Goal: Task Accomplishment & Management: Manage account settings

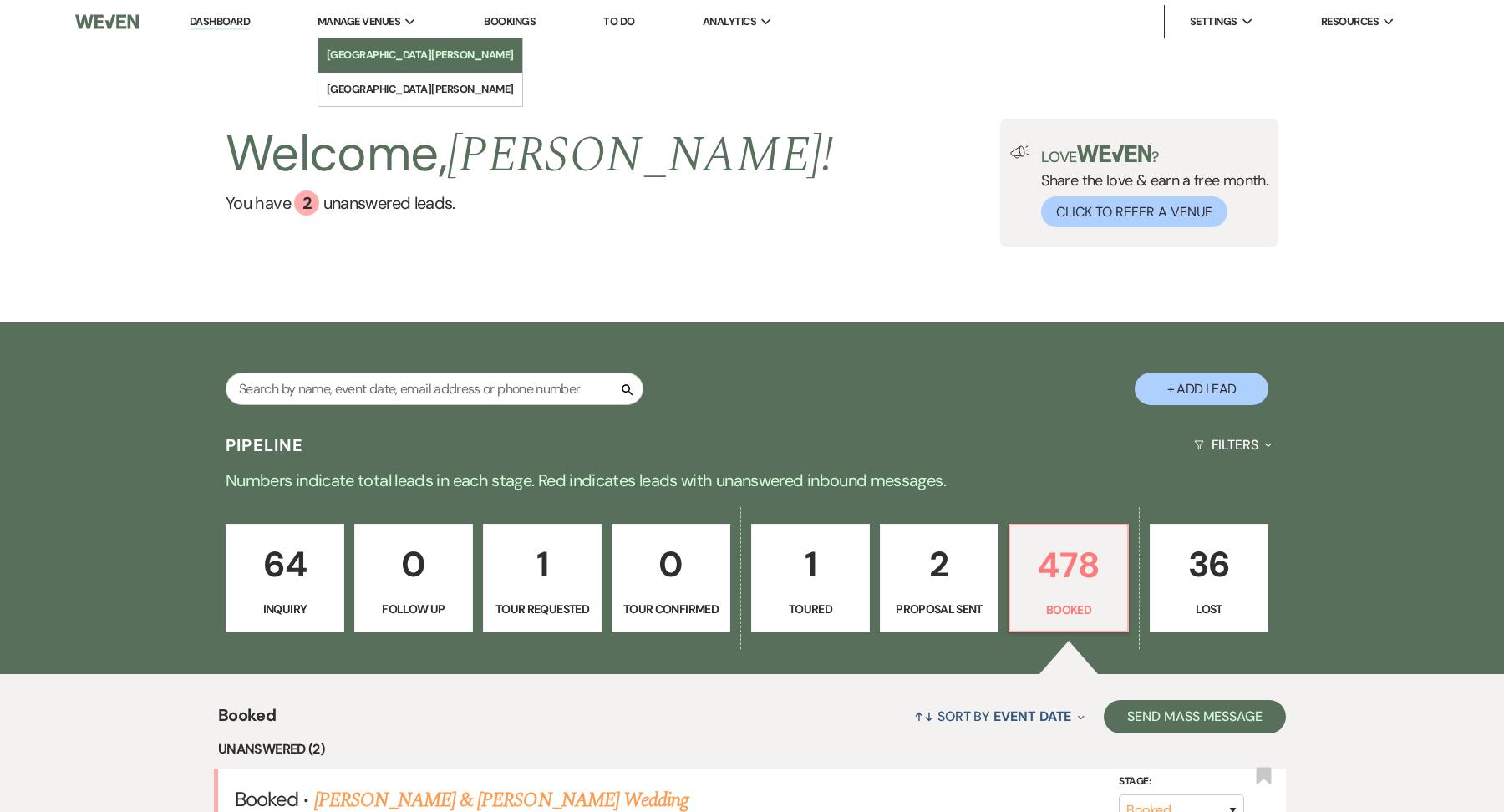
click at [367, 61] on li "[GEOGRAPHIC_DATA][PERSON_NAME]" at bounding box center [421, 55] width 187 height 17
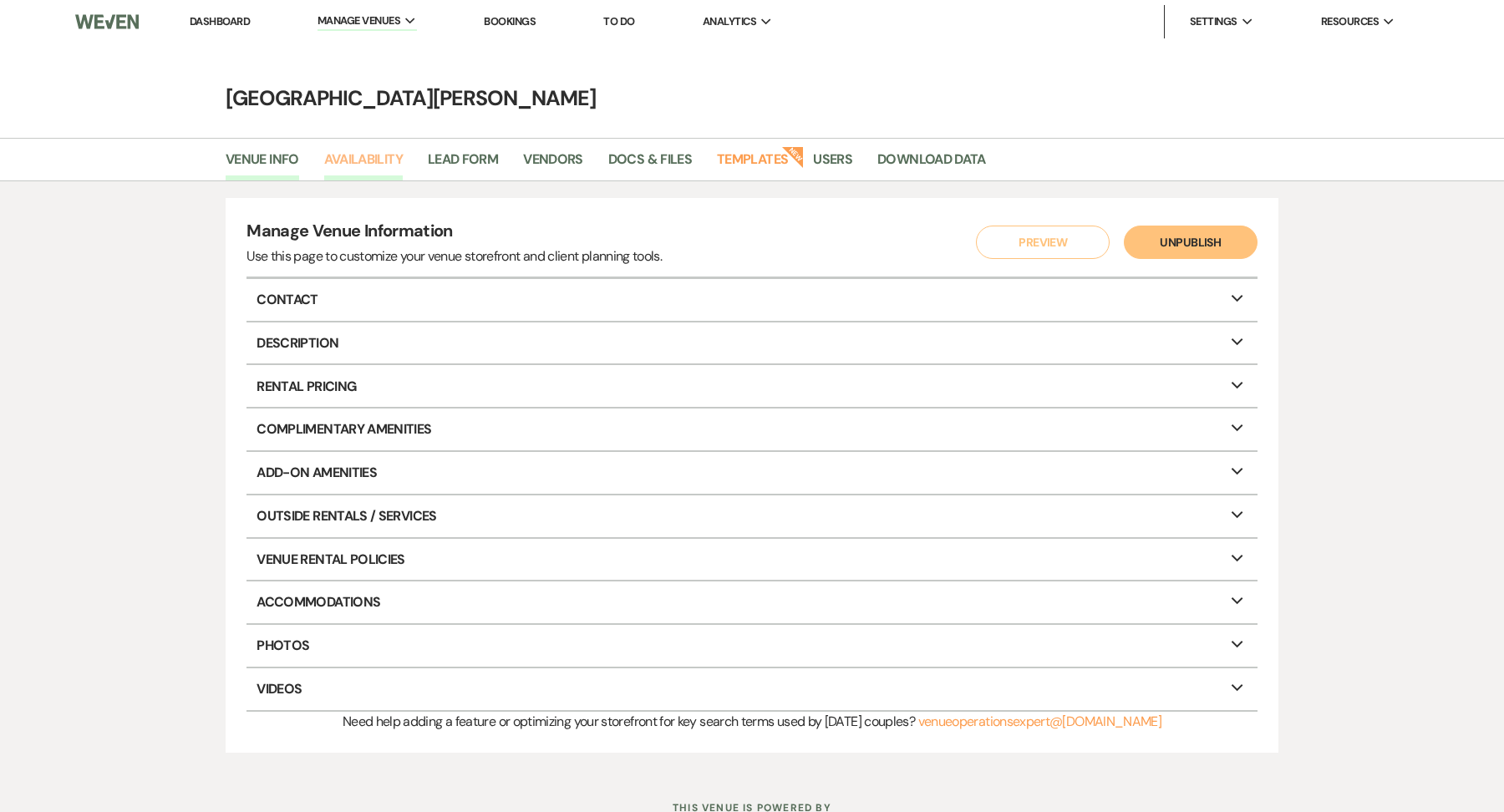
click at [398, 170] on link "Availability" at bounding box center [363, 164] width 78 height 32
select select "3"
select select "2026"
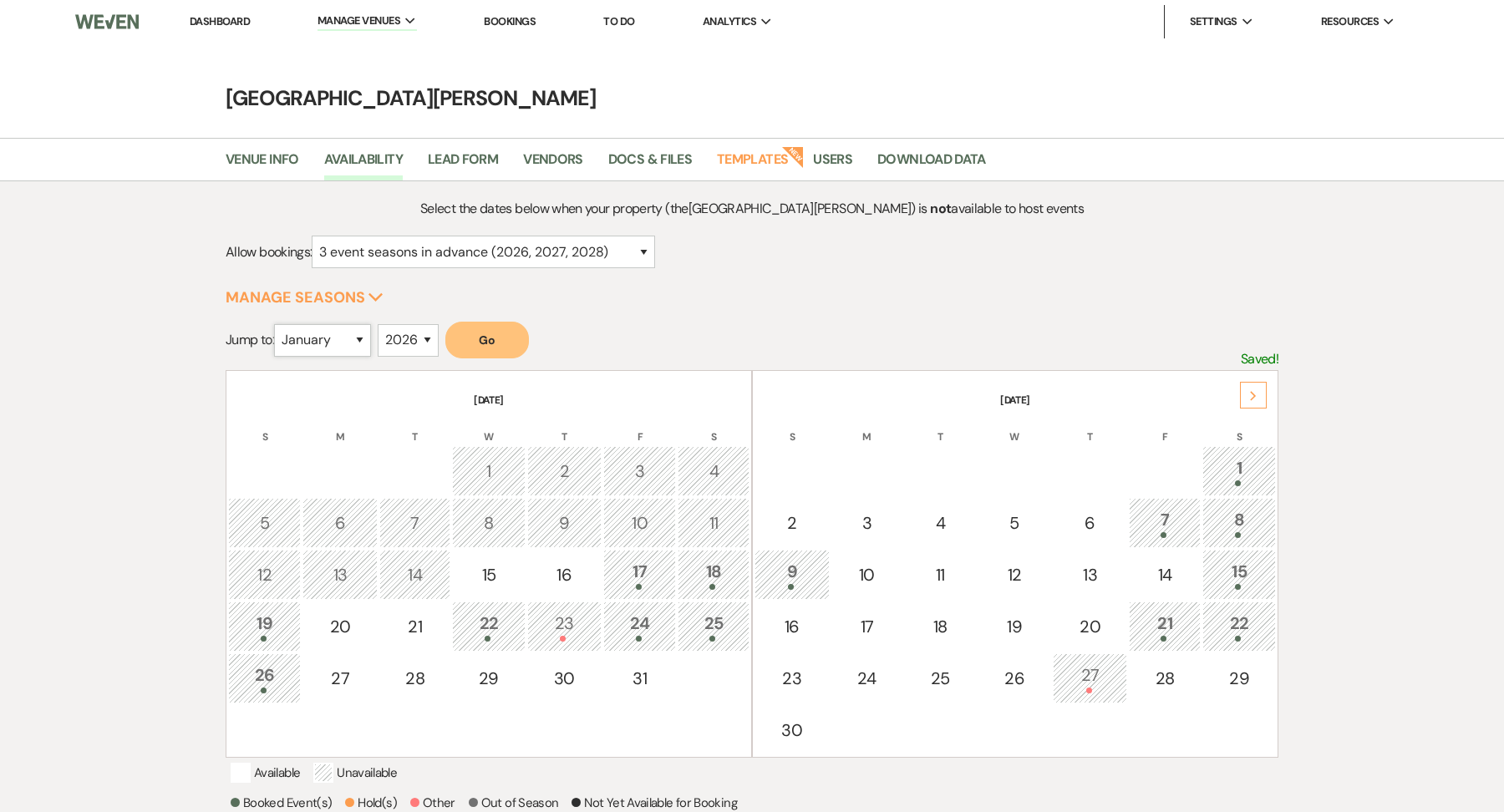
click at [301, 328] on select "January February March April May June July August September October November De…" at bounding box center [322, 340] width 97 height 32
select select "9"
click at [277, 324] on select "January February March April May June July August September October November De…" at bounding box center [322, 340] width 97 height 32
click at [488, 327] on button "Go" at bounding box center [487, 341] width 84 height 37
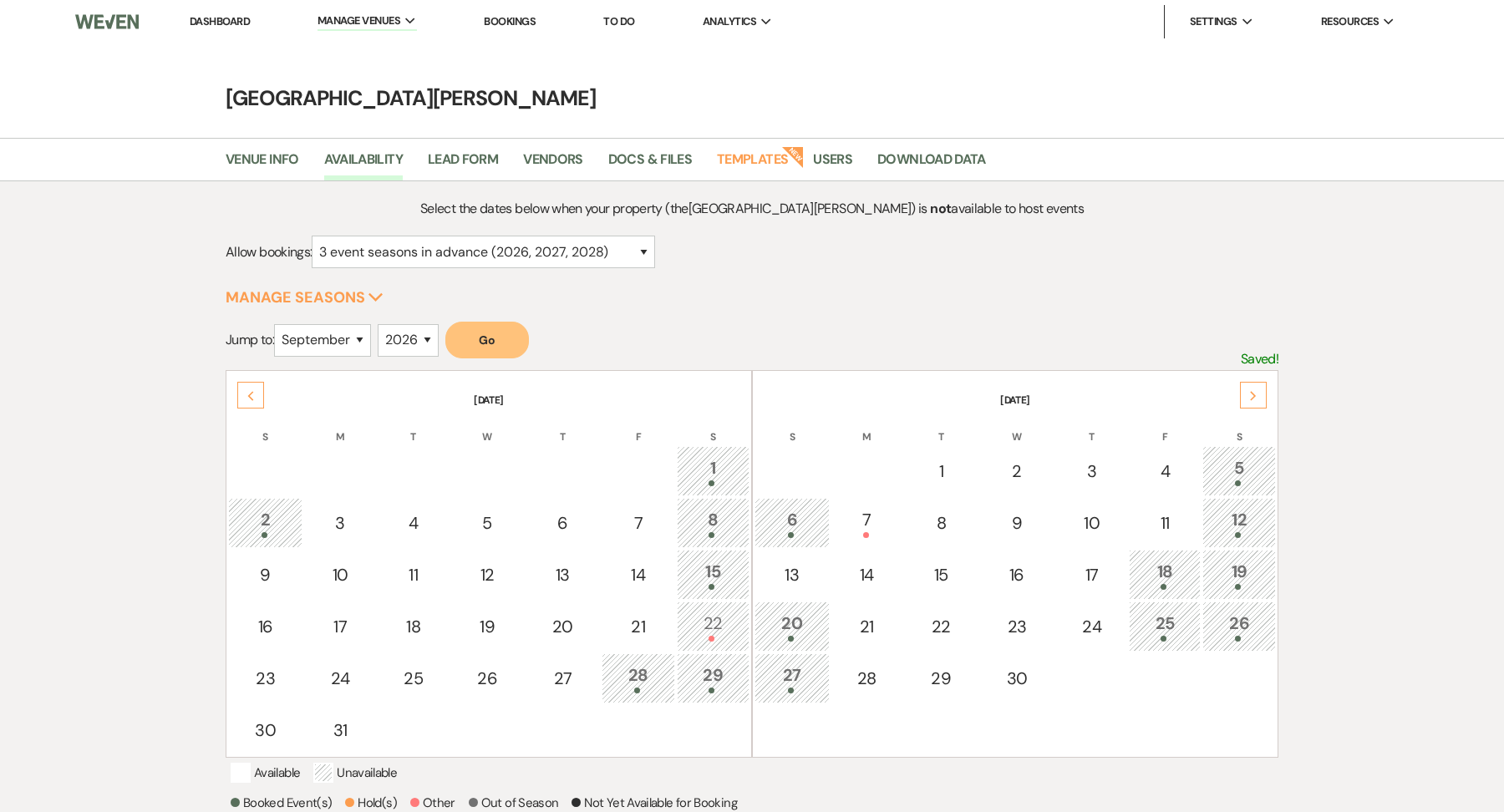
click at [719, 614] on div "22" at bounding box center [713, 627] width 55 height 31
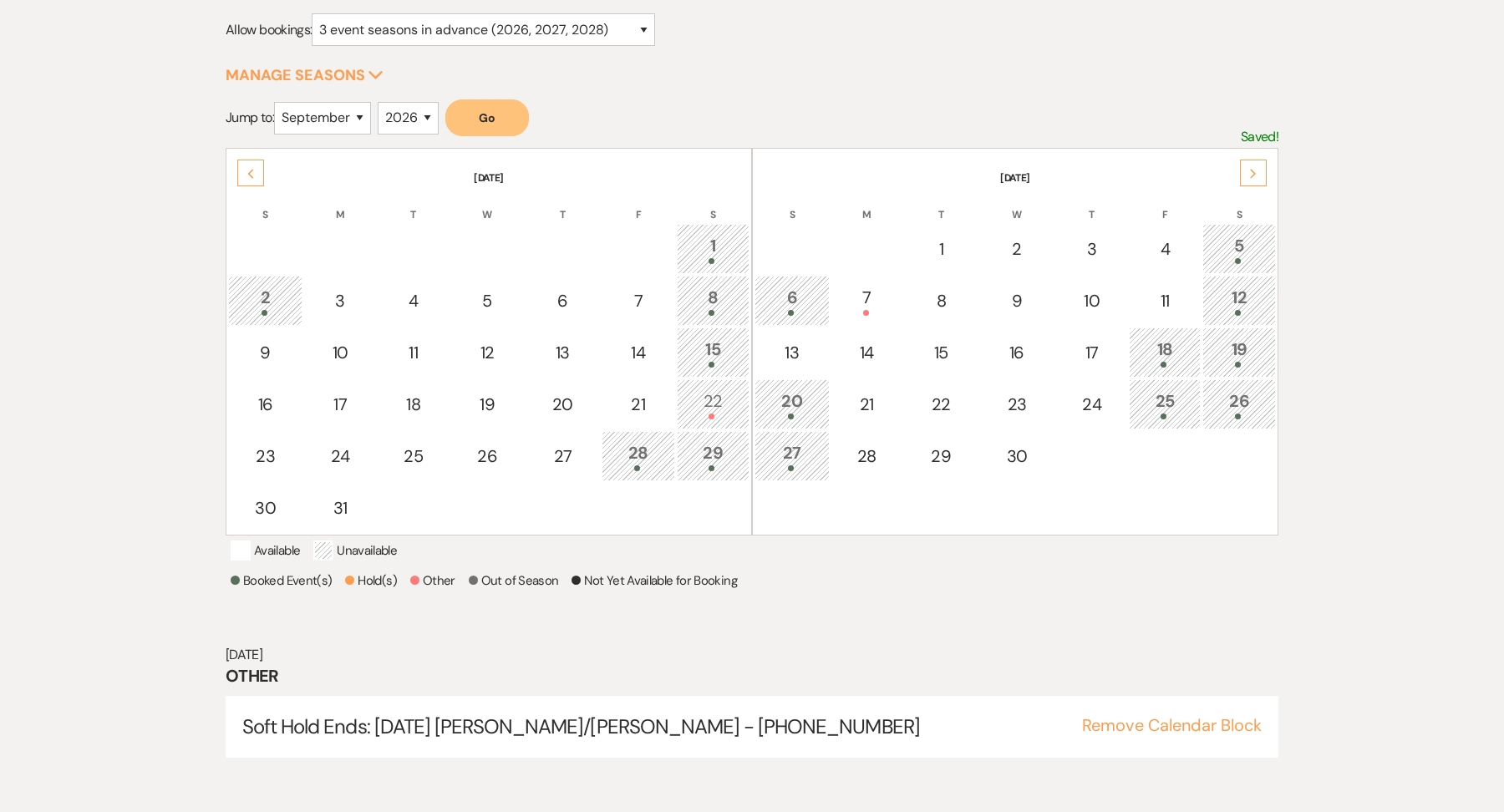
scroll to position [223, 0]
click at [243, 166] on div "Previous" at bounding box center [250, 172] width 26 height 26
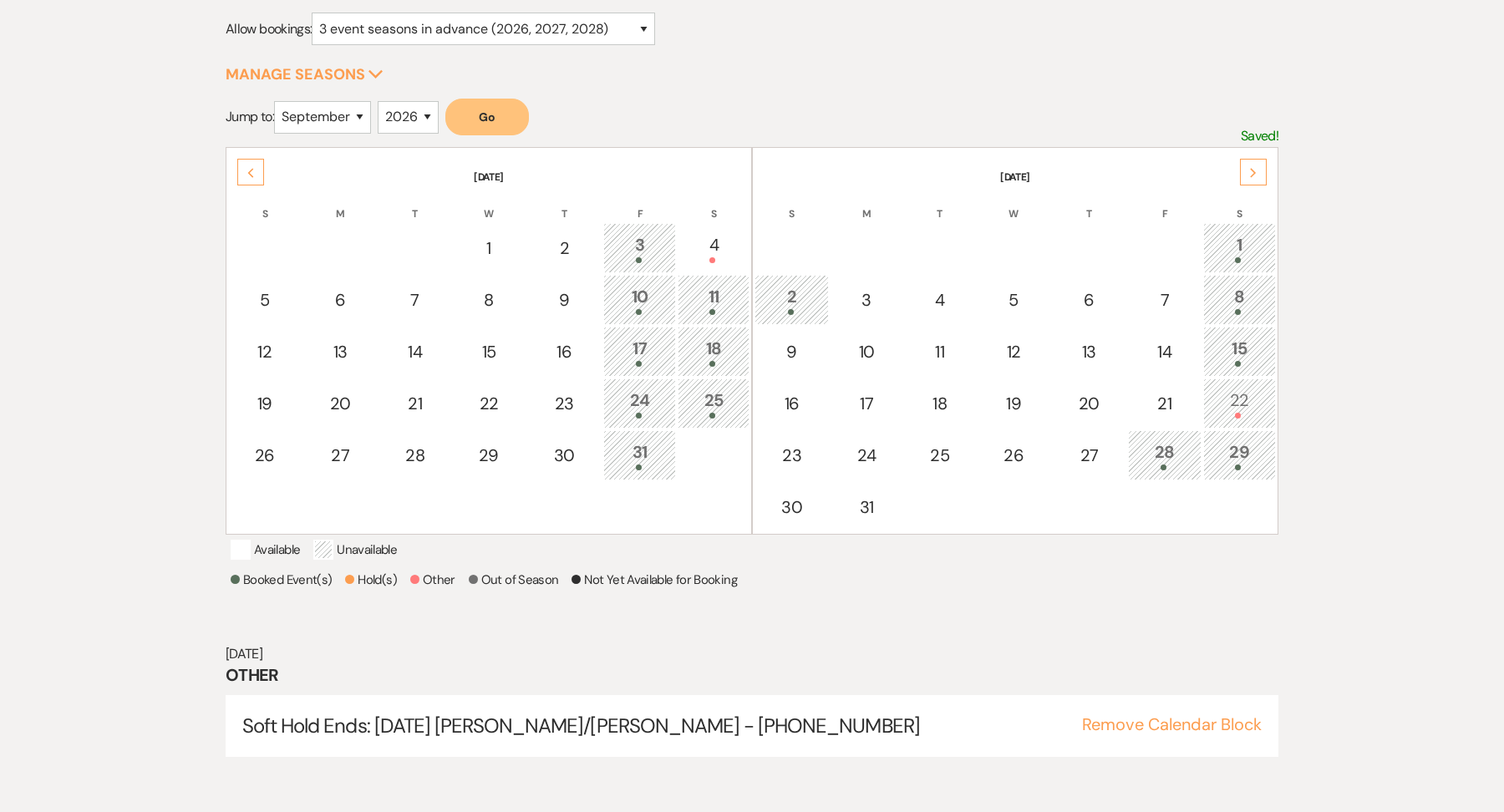
click at [243, 166] on div "Previous" at bounding box center [250, 172] width 26 height 26
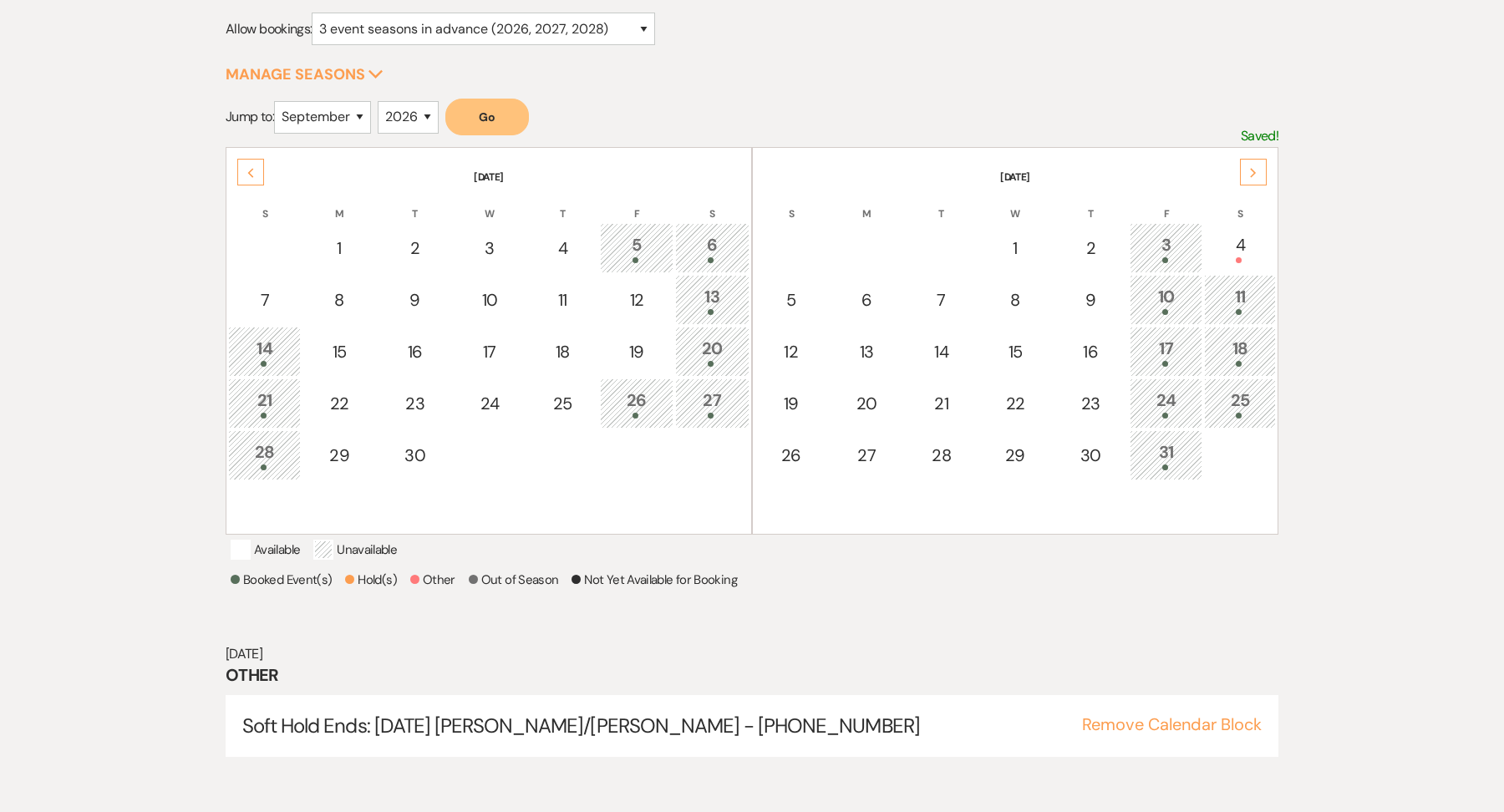
click at [243, 166] on div "Previous" at bounding box center [250, 172] width 26 height 26
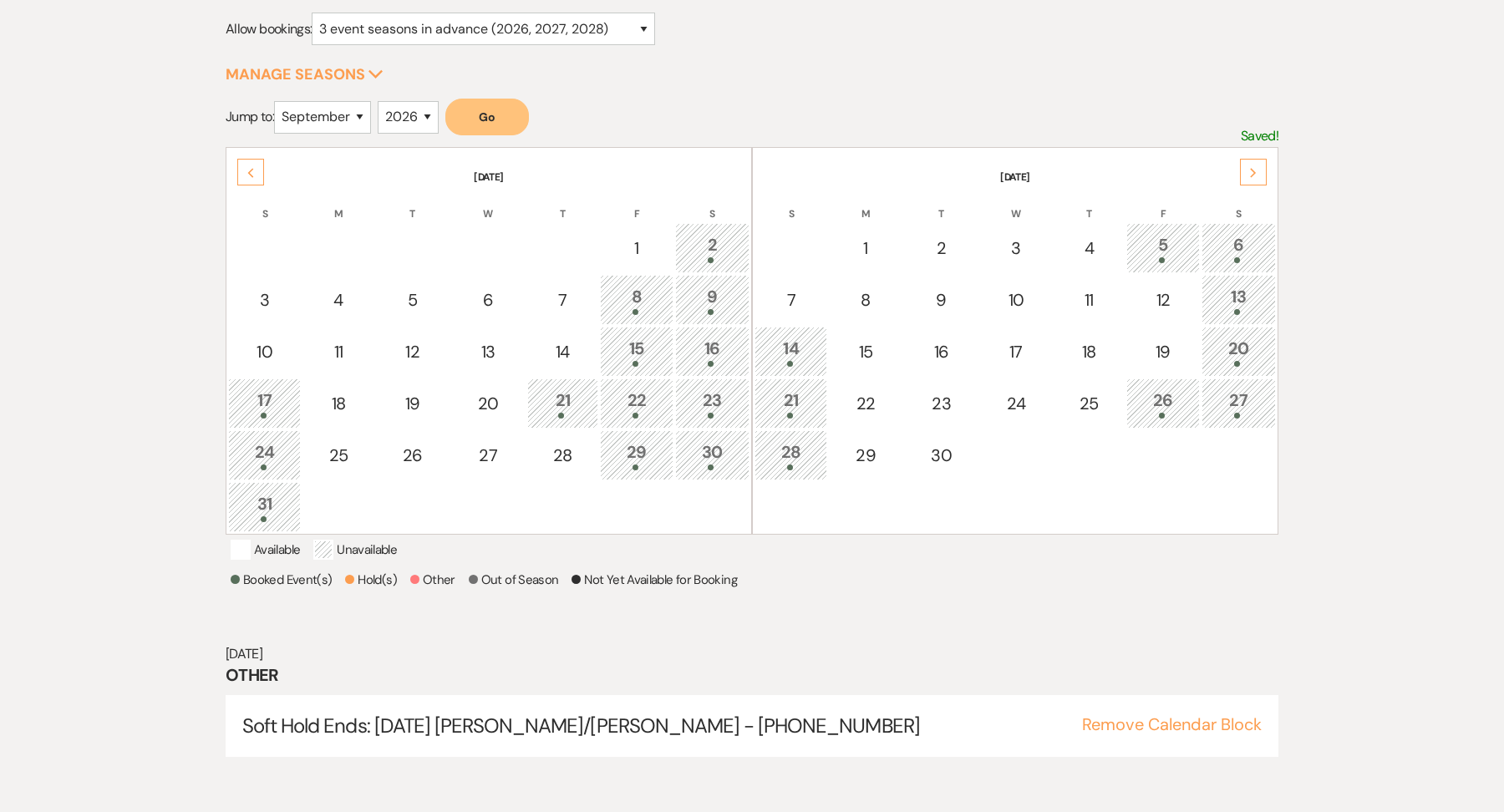
click at [243, 166] on div "Previous" at bounding box center [250, 172] width 26 height 26
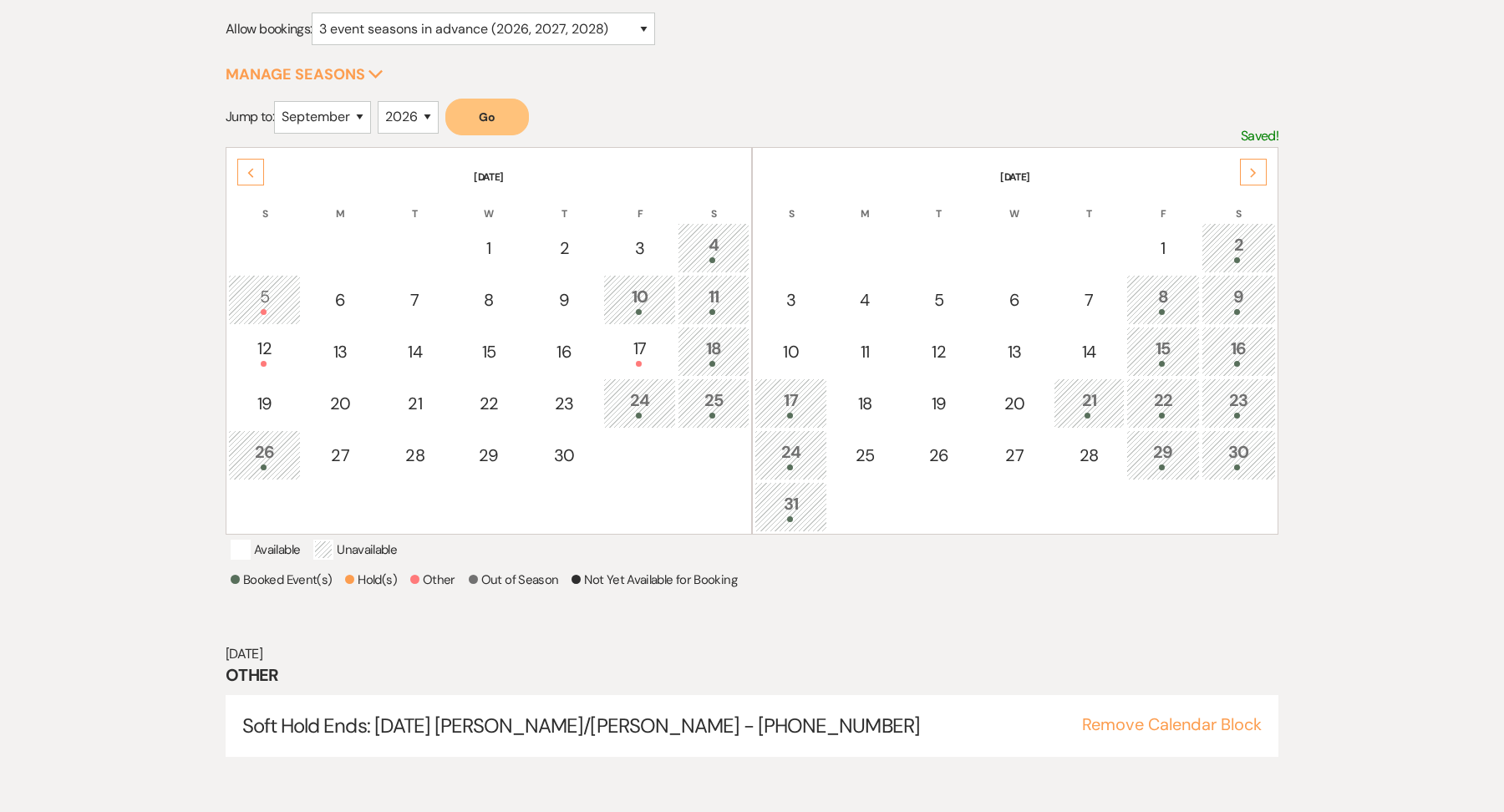
click at [243, 166] on div "Previous" at bounding box center [250, 172] width 26 height 26
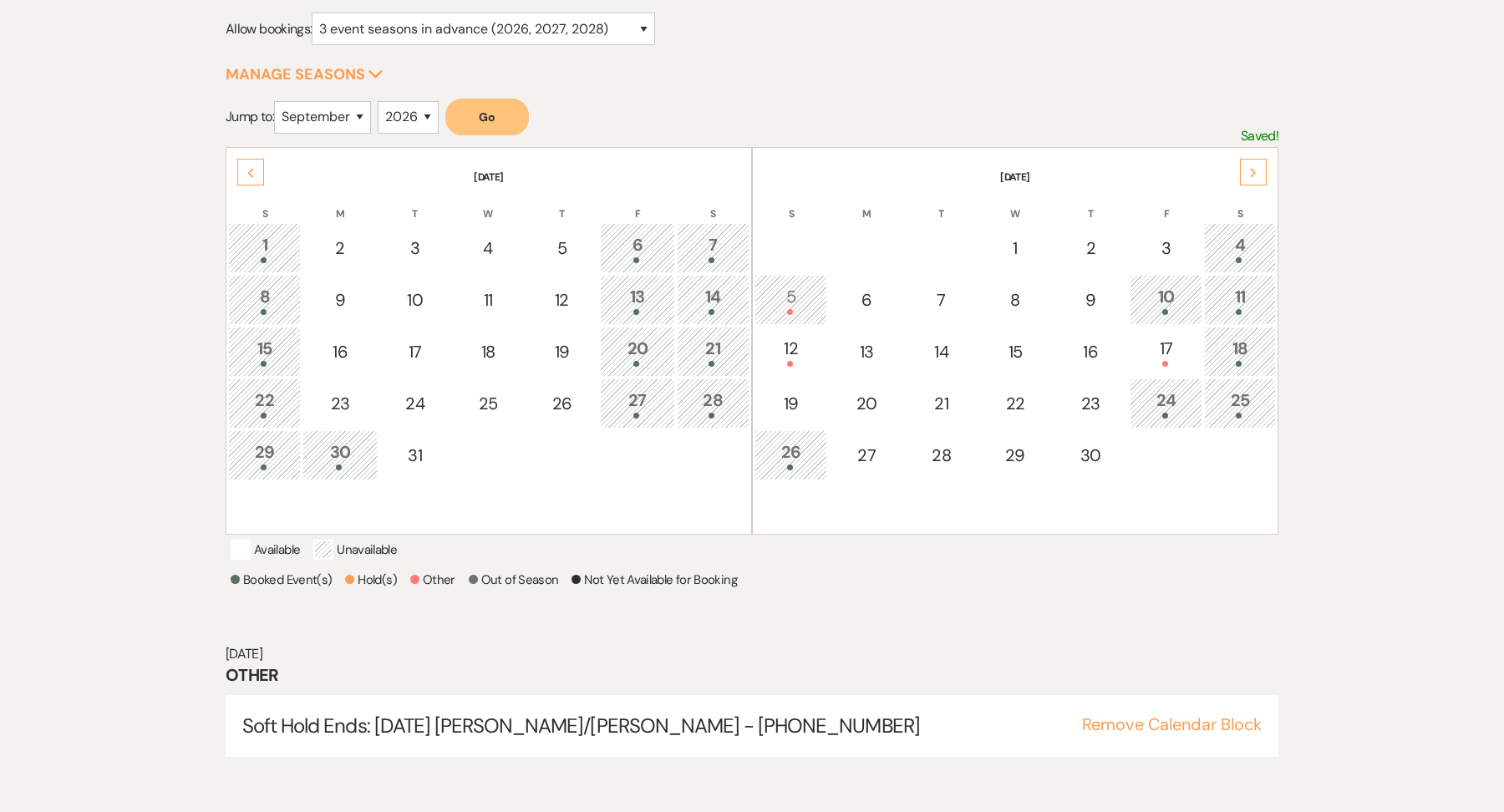
click at [243, 166] on div "Previous" at bounding box center [250, 172] width 26 height 26
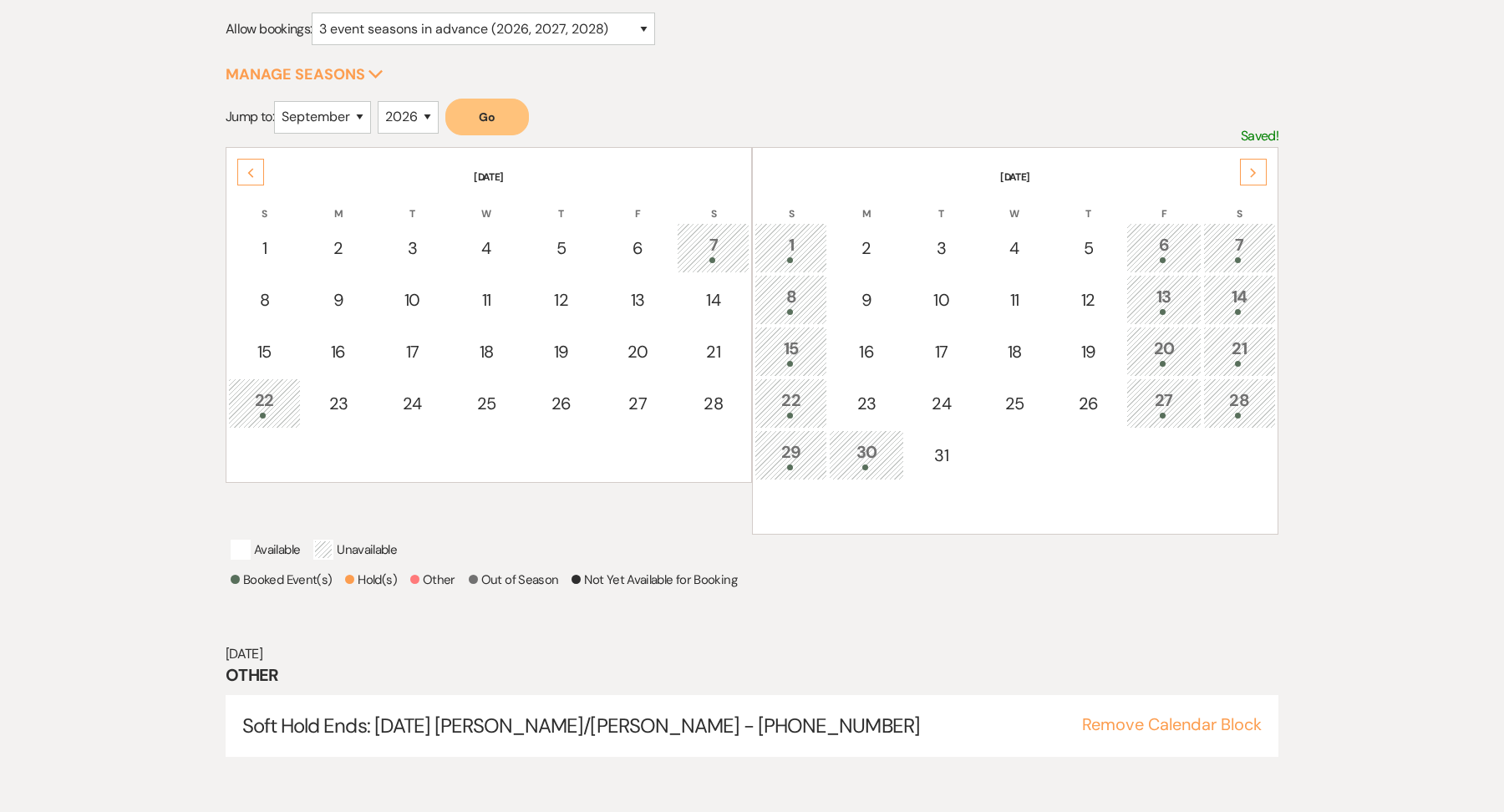
click at [1245, 174] on div "Next" at bounding box center [1253, 172] width 26 height 26
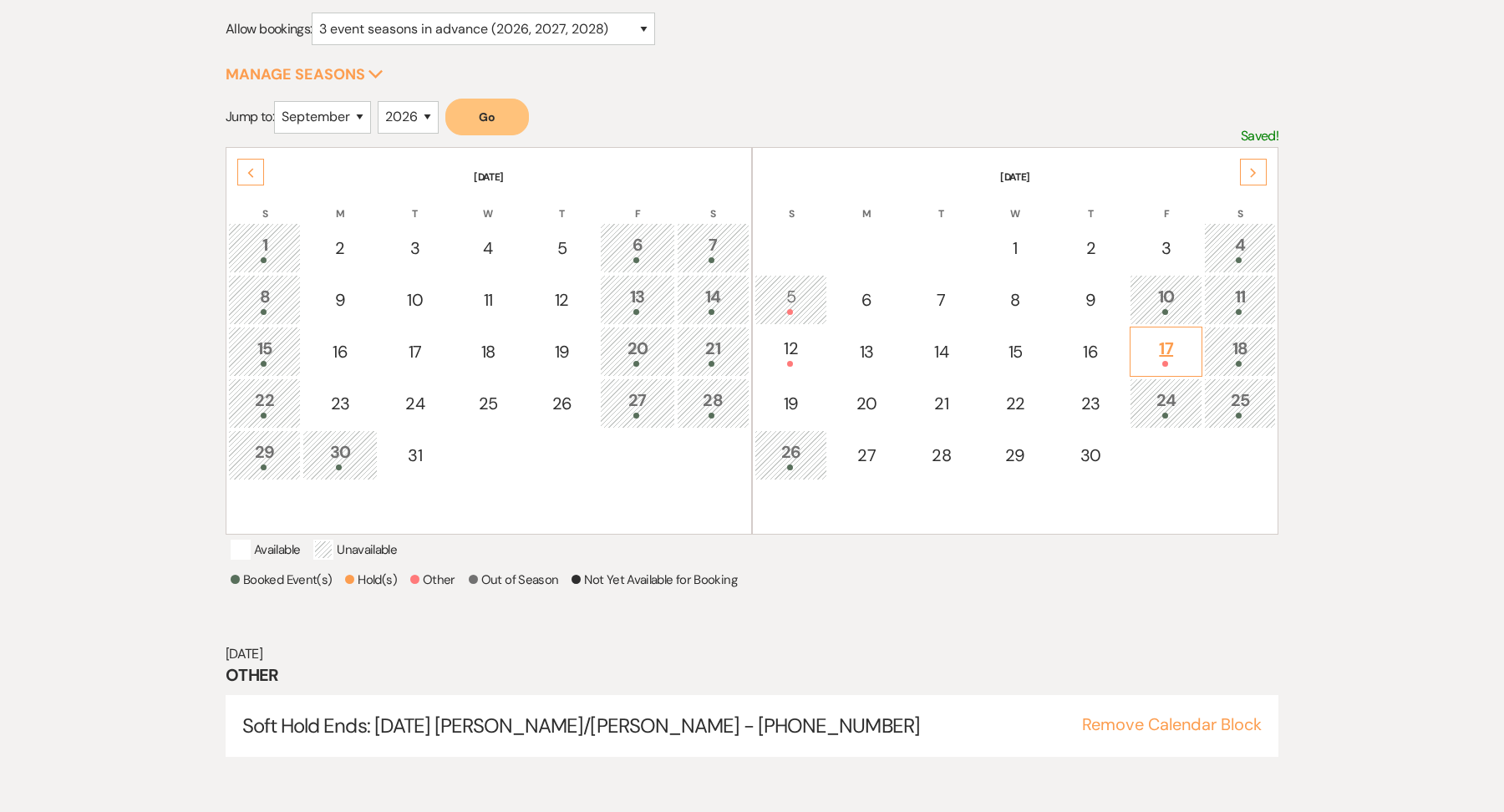
click at [1146, 345] on div "17" at bounding box center [1166, 351] width 55 height 31
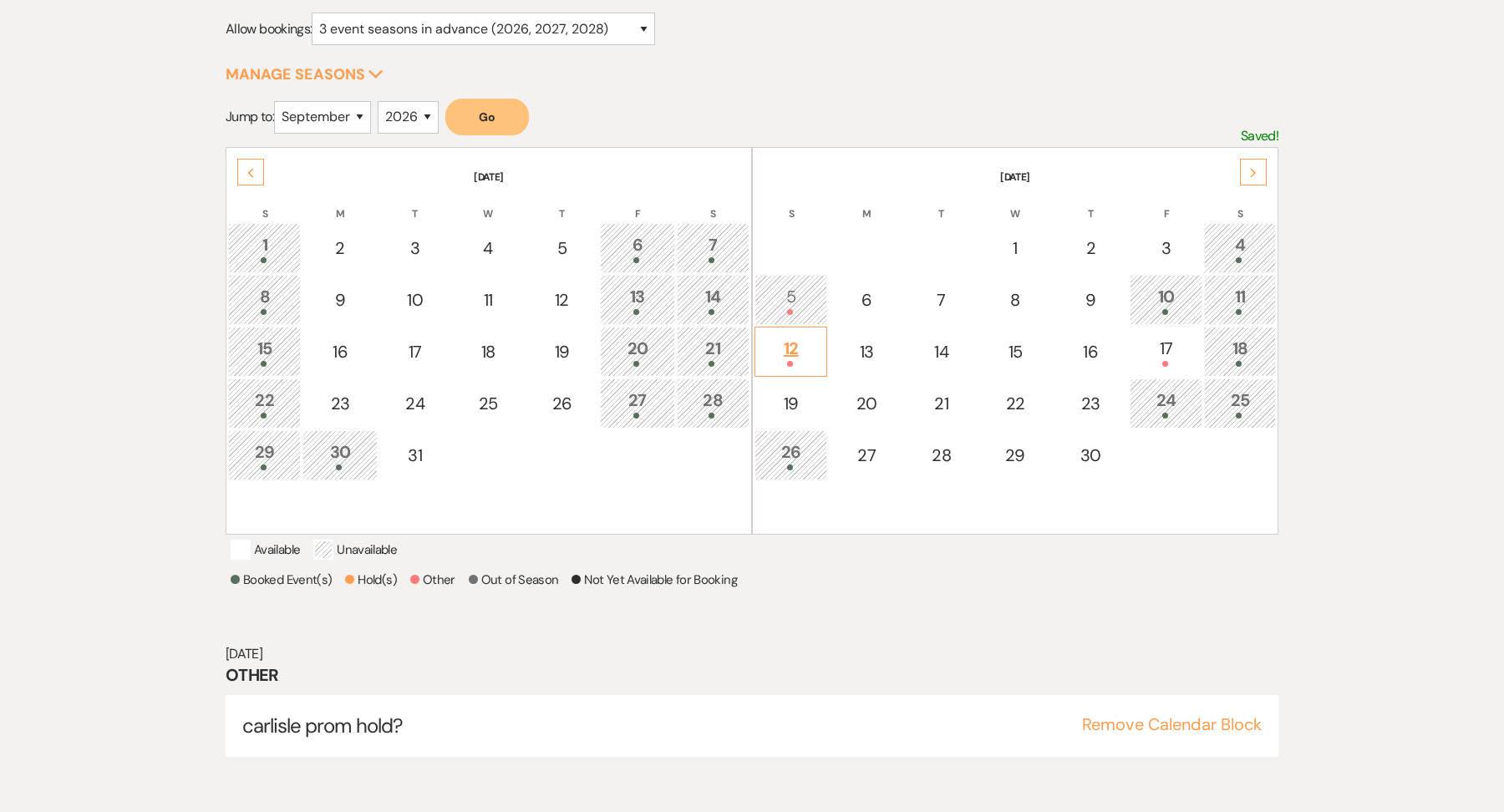
click at [801, 357] on div "12" at bounding box center [792, 351] width 55 height 31
click at [798, 279] on td "5" at bounding box center [791, 300] width 72 height 50
click at [1249, 162] on div "Next" at bounding box center [1253, 172] width 26 height 26
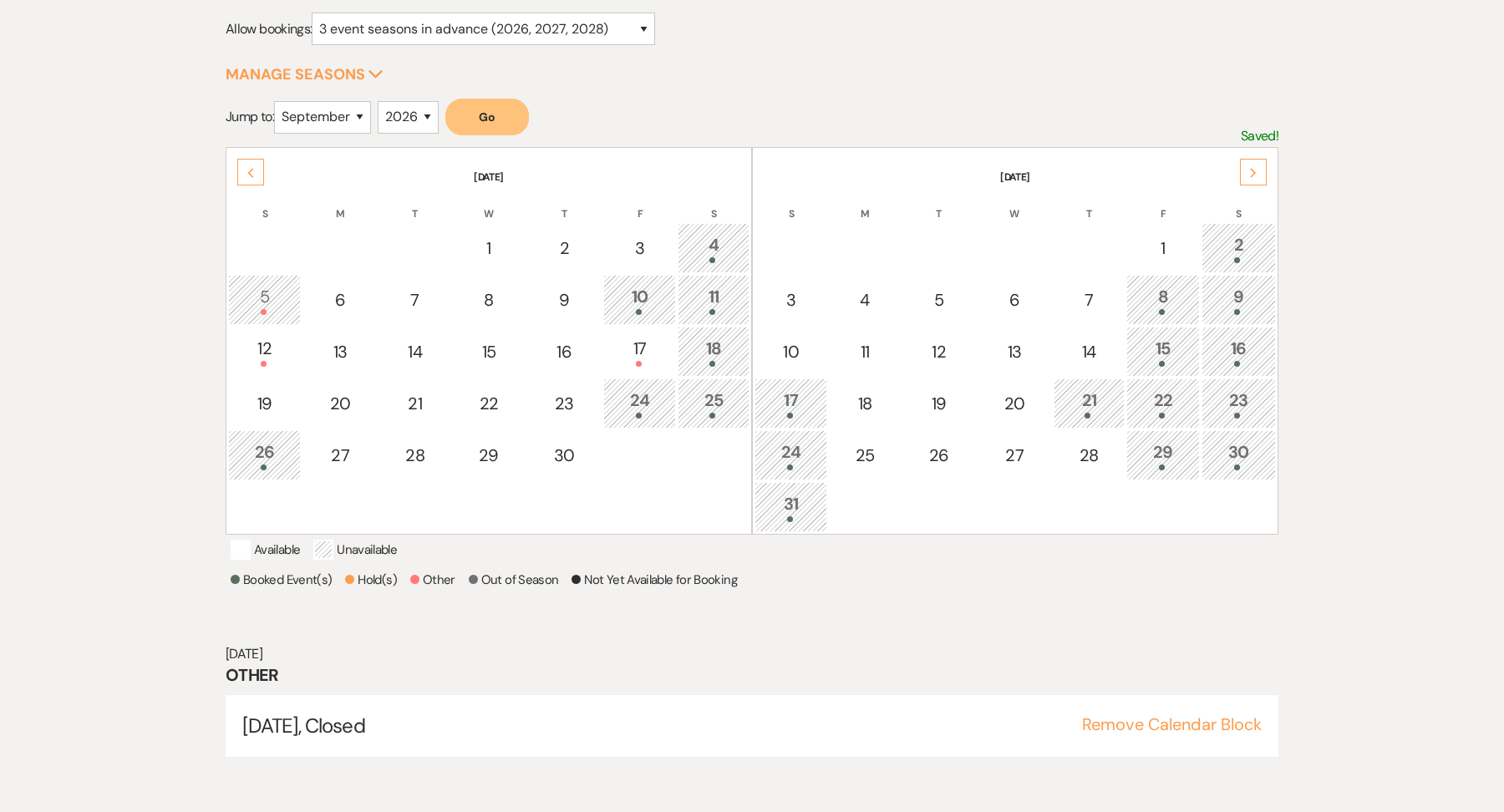
click at [1246, 159] on div "Next" at bounding box center [1253, 172] width 26 height 26
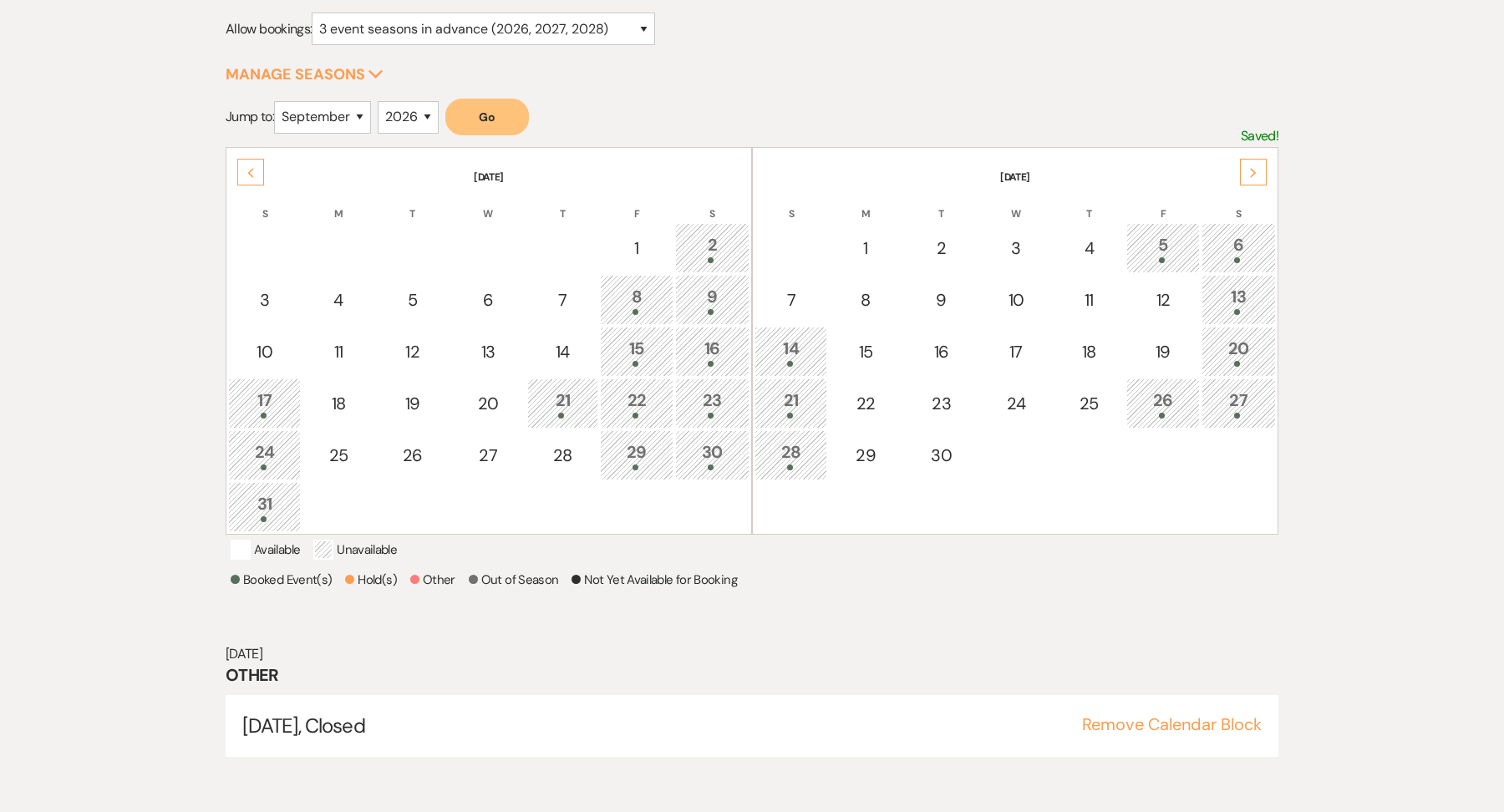
click at [1257, 171] on div "Next" at bounding box center [1253, 172] width 26 height 26
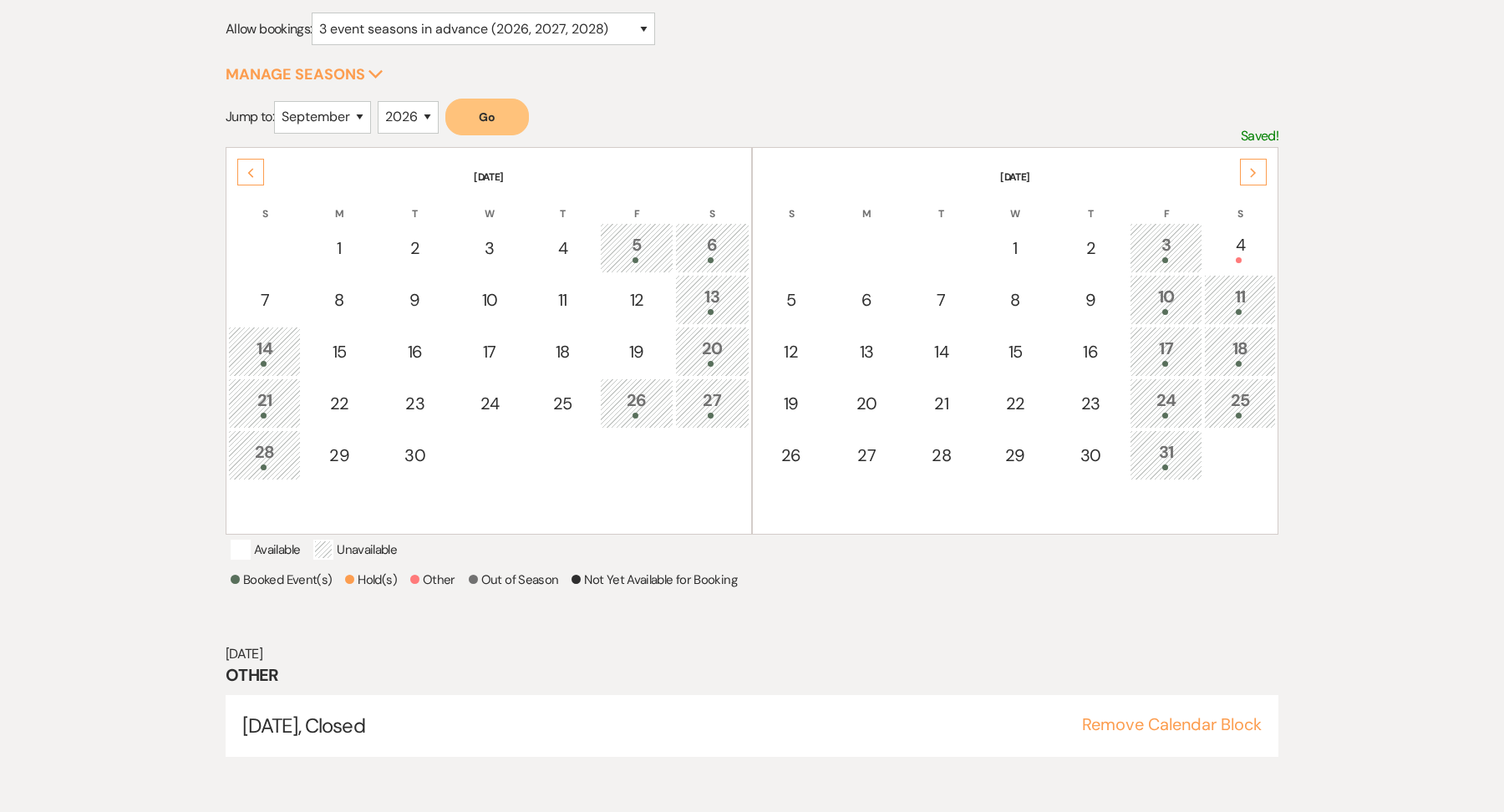
click at [1246, 164] on div "Next" at bounding box center [1253, 172] width 26 height 26
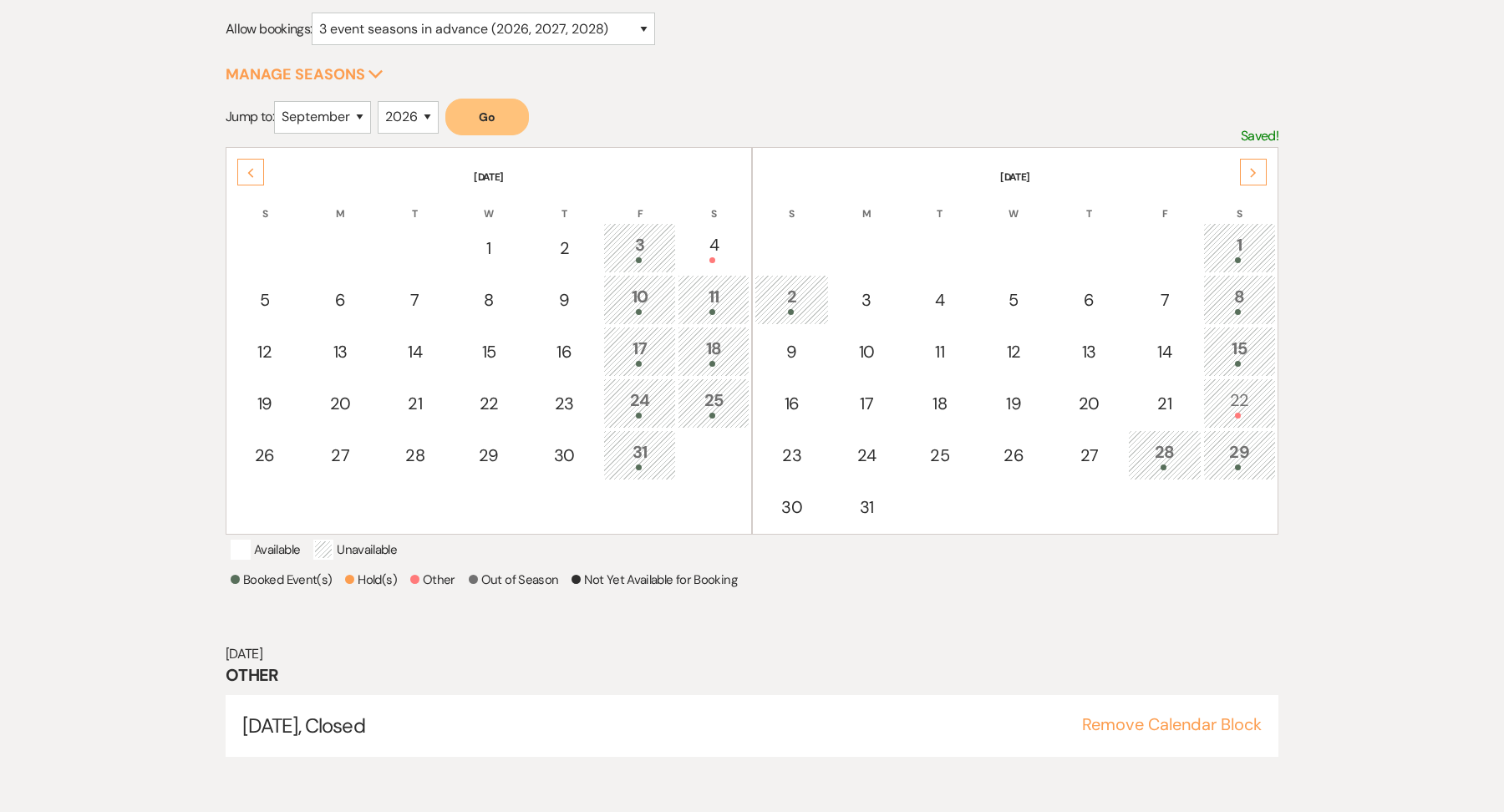
click at [1247, 167] on div "Next" at bounding box center [1253, 172] width 26 height 26
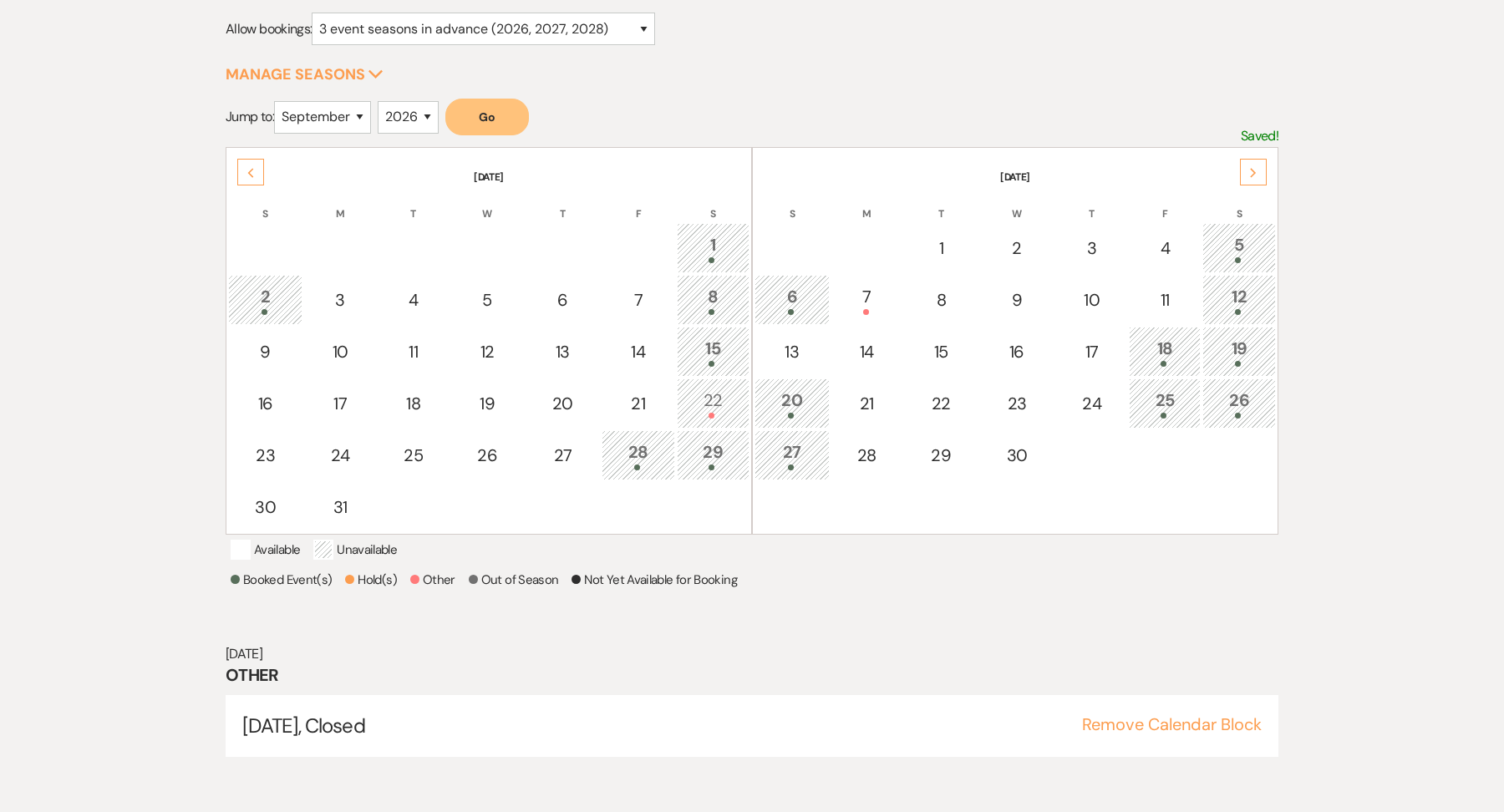
click at [1255, 168] on icon "Next" at bounding box center [1253, 173] width 9 height 10
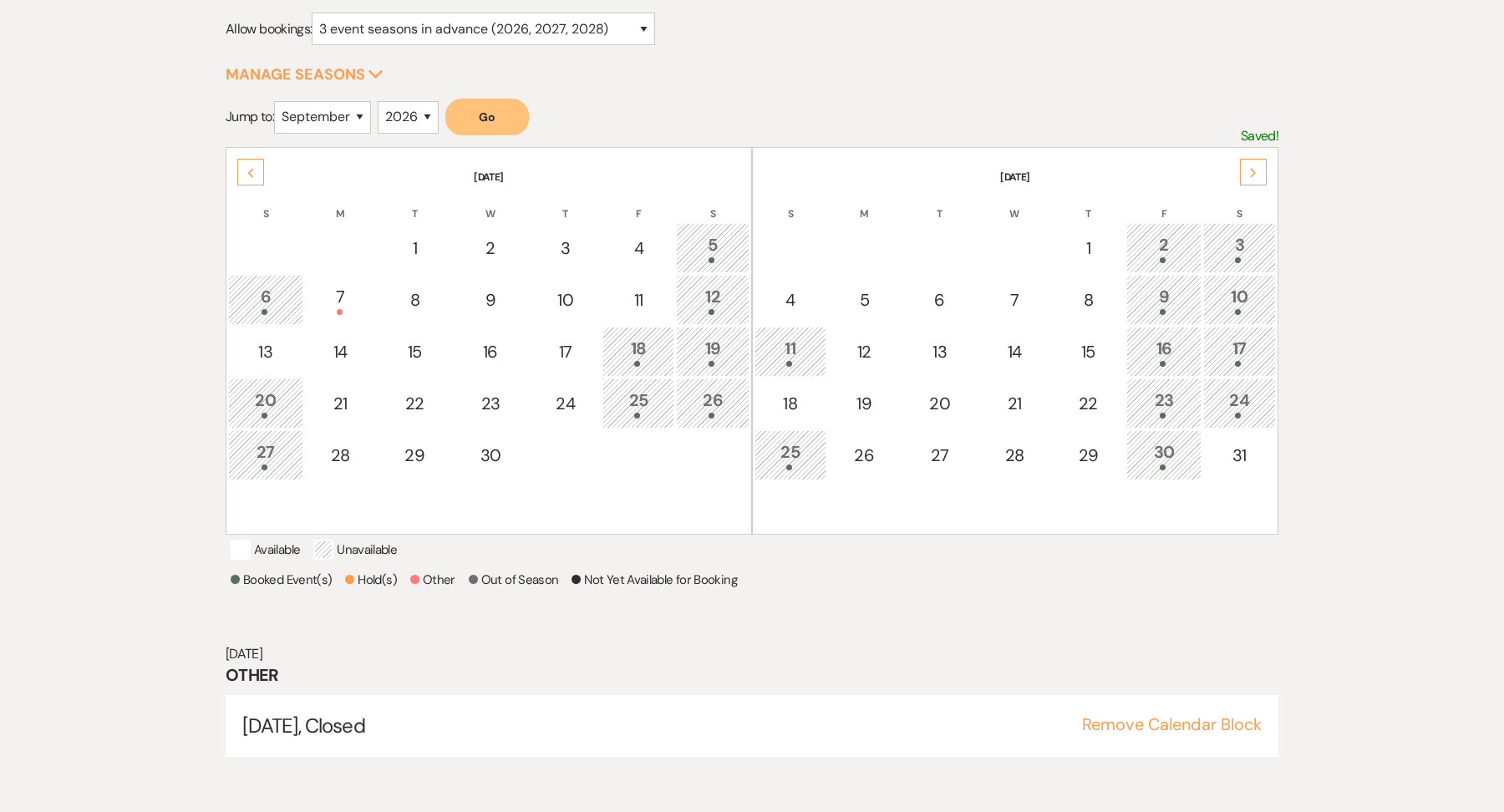
click at [1255, 173] on icon "Next" at bounding box center [1253, 173] width 9 height 10
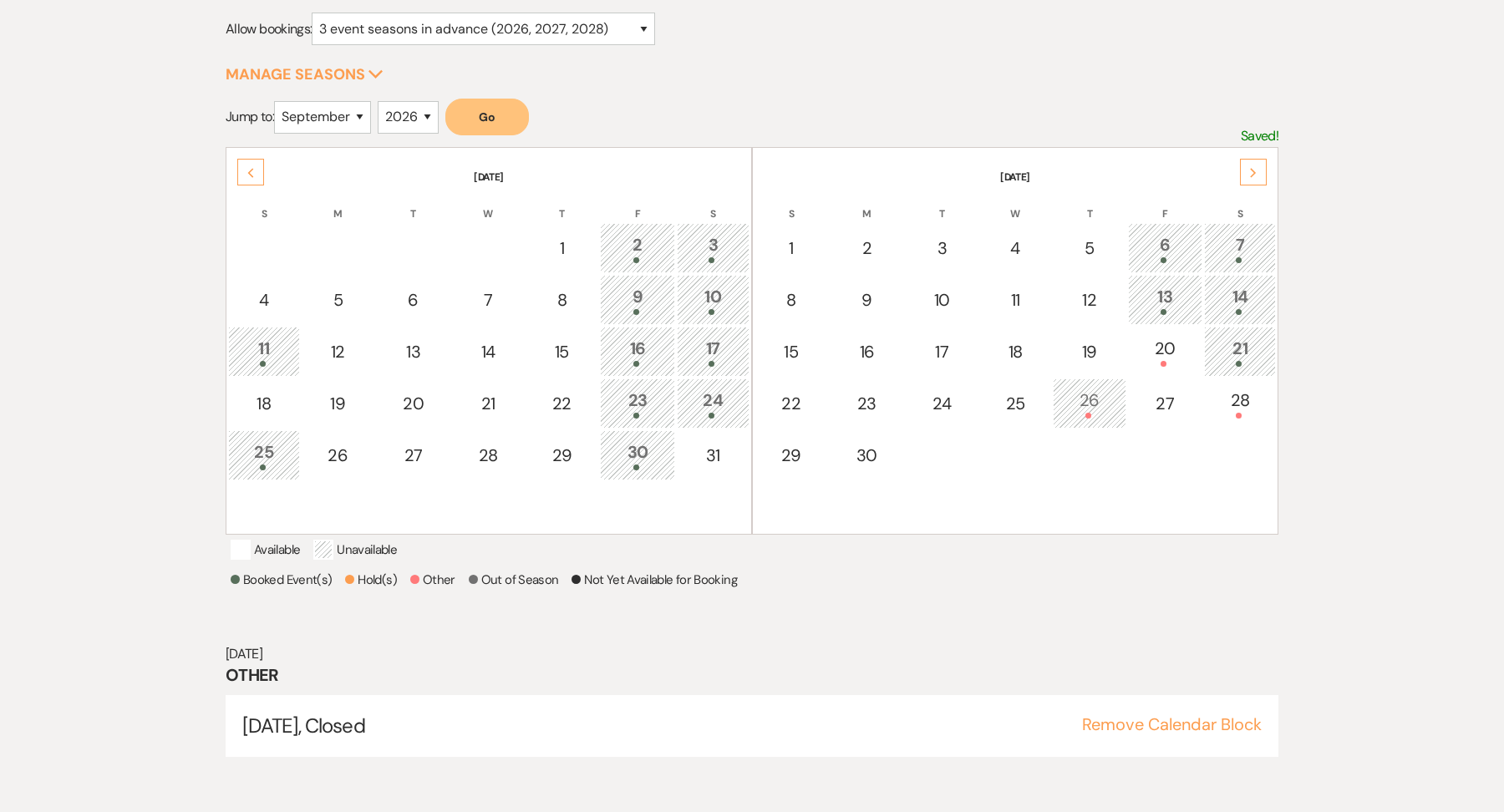
click at [1255, 172] on icon "Next" at bounding box center [1253, 173] width 9 height 10
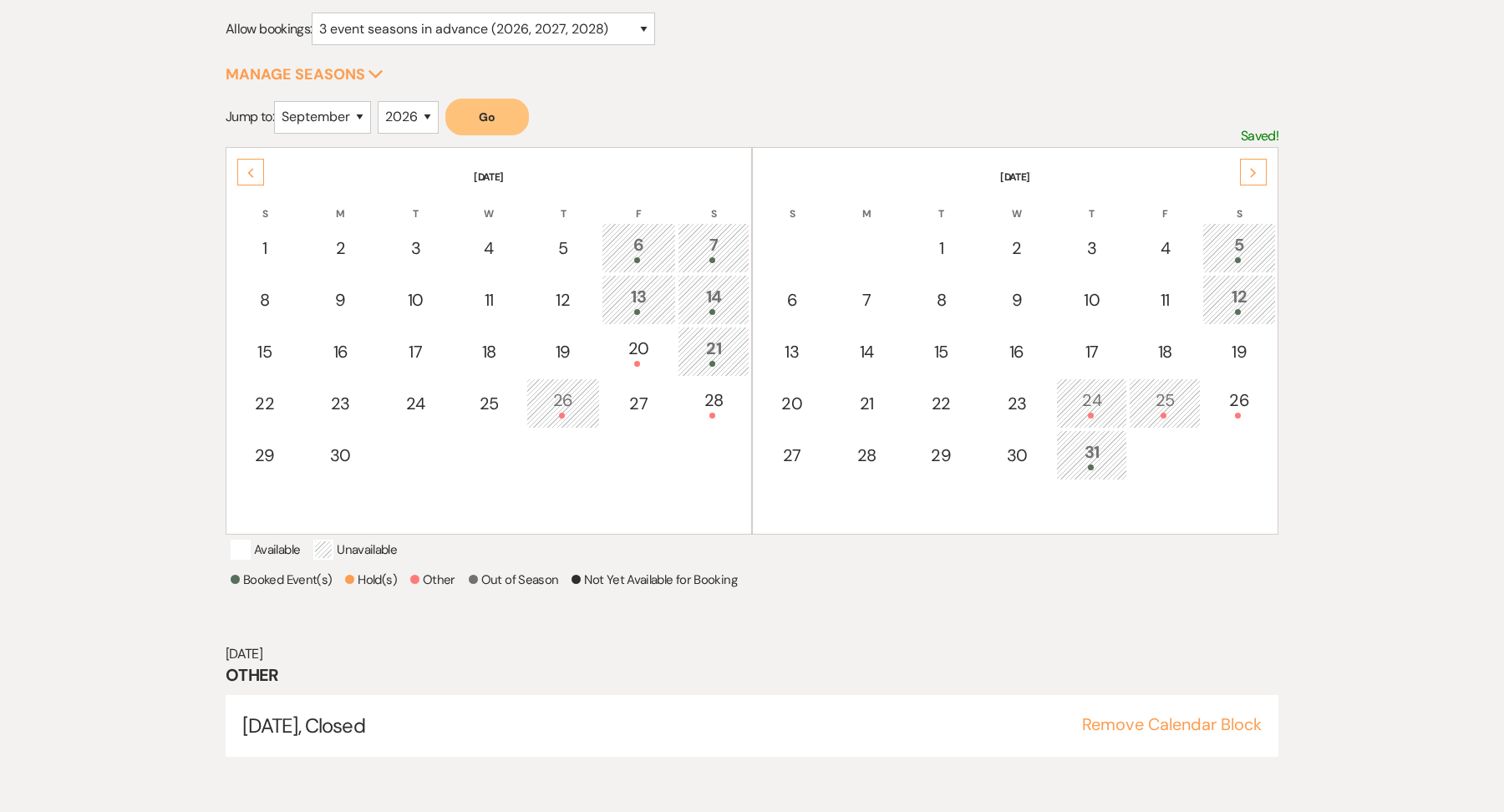
click at [248, 159] on div "Previous" at bounding box center [250, 172] width 26 height 26
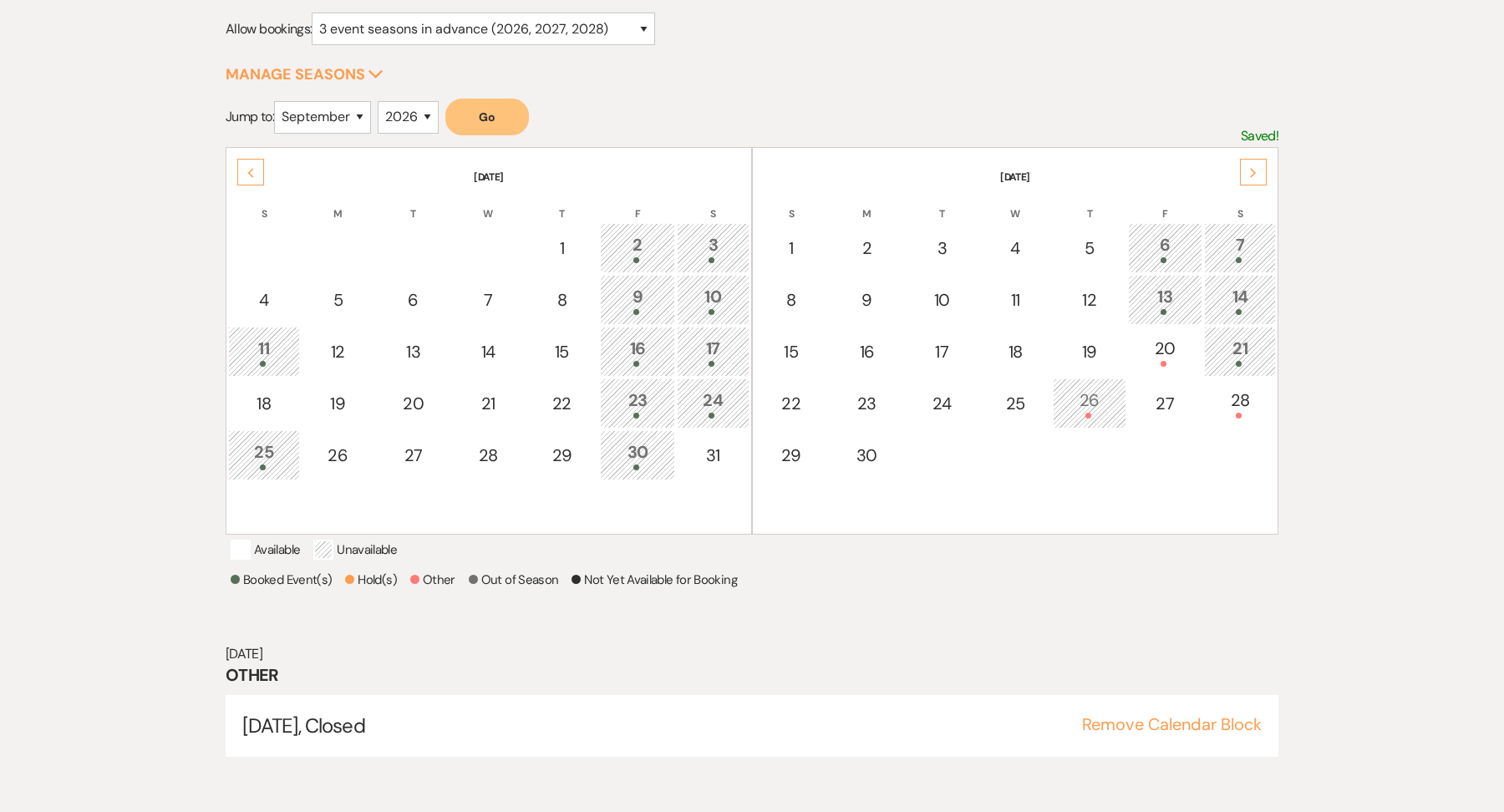
click at [247, 176] on div "Previous" at bounding box center [250, 172] width 26 height 26
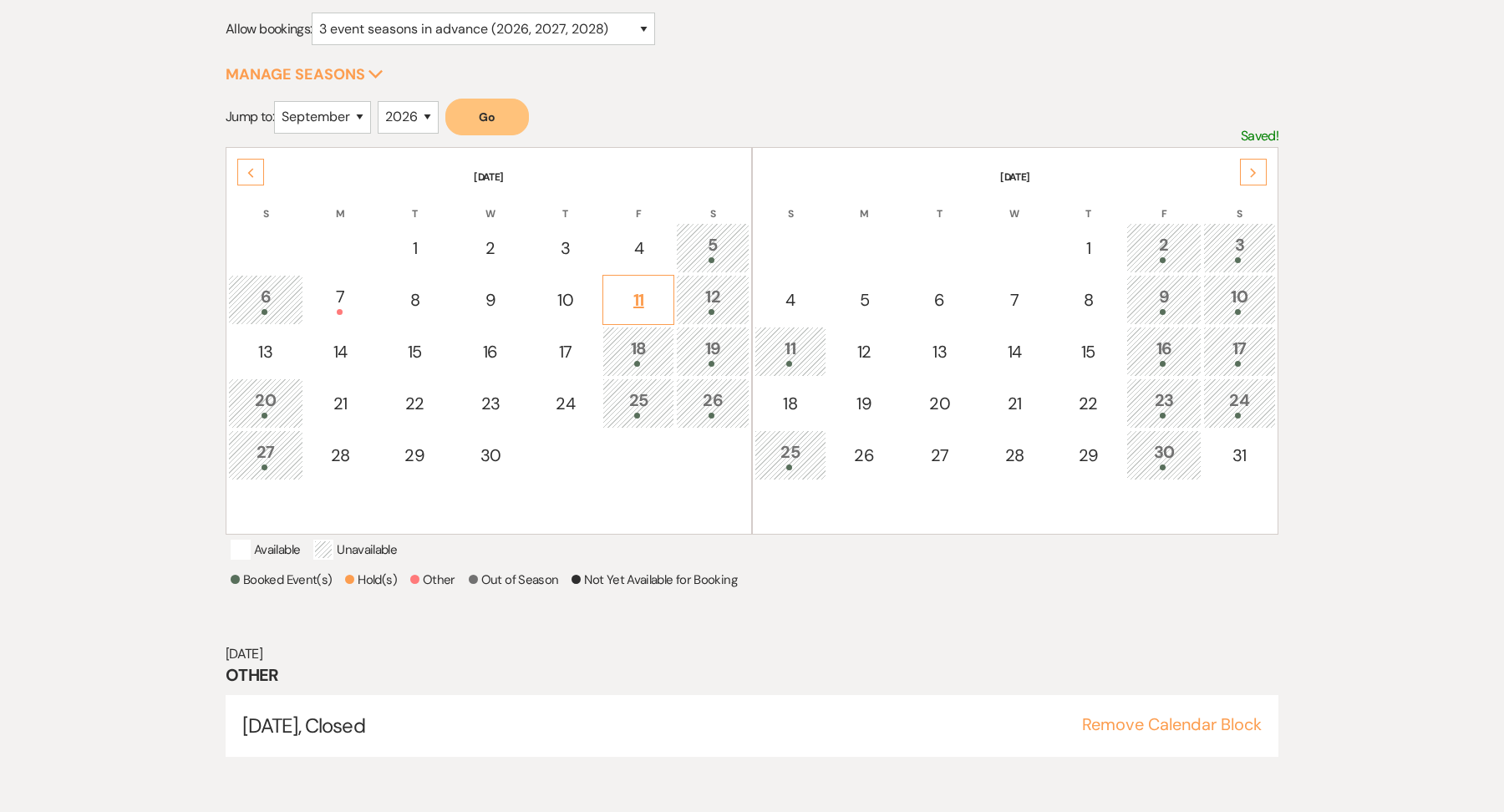
click at [630, 297] on div "11" at bounding box center [638, 301] width 54 height 25
select select "other"
select select "false"
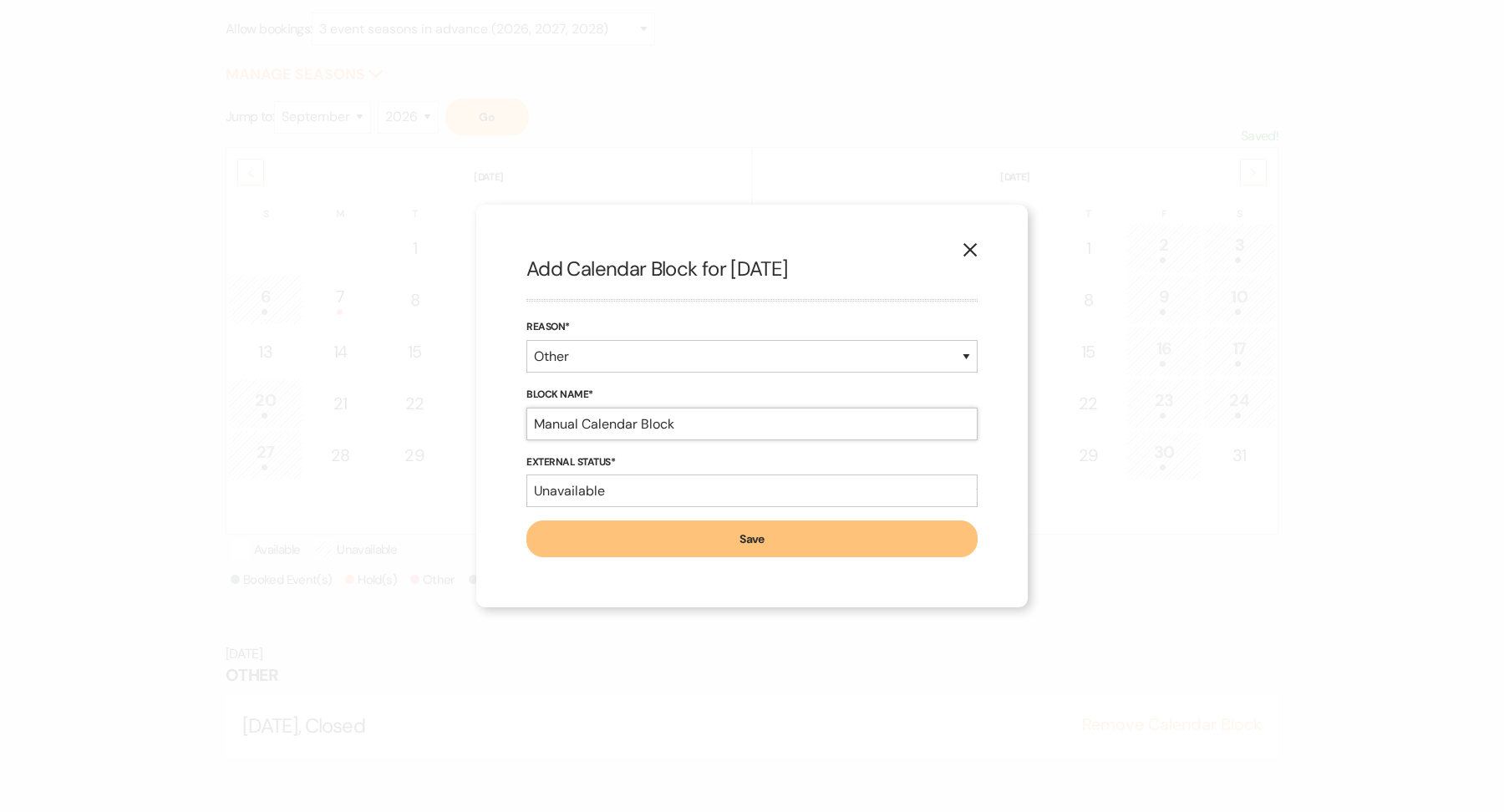
drag, startPoint x: 691, startPoint y: 433, endPoint x: 546, endPoint y: 423, distance: 145.3
click at [546, 423] on input "Manual Calendar Block" at bounding box center [752, 424] width 451 height 32
type input "M"
type input "Soft Hold Ends: [DATE] - [PERSON_NAME]/[PERSON_NAME] - [PHONE_NUMBER]"
click at [682, 532] on button "Save" at bounding box center [752, 539] width 451 height 37
